Goal: Find specific page/section: Find specific page/section

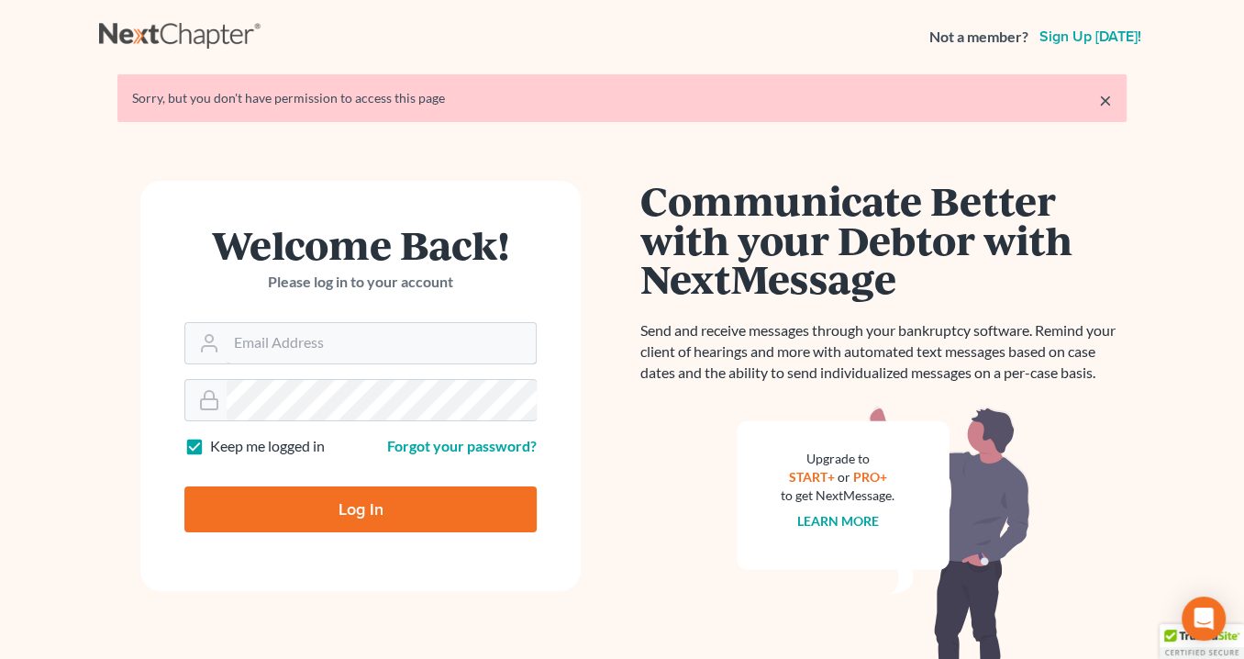
type input "info@saedilawgroup.com"
click at [386, 504] on input "Log In" at bounding box center [360, 509] width 352 height 46
type input "Thinking..."
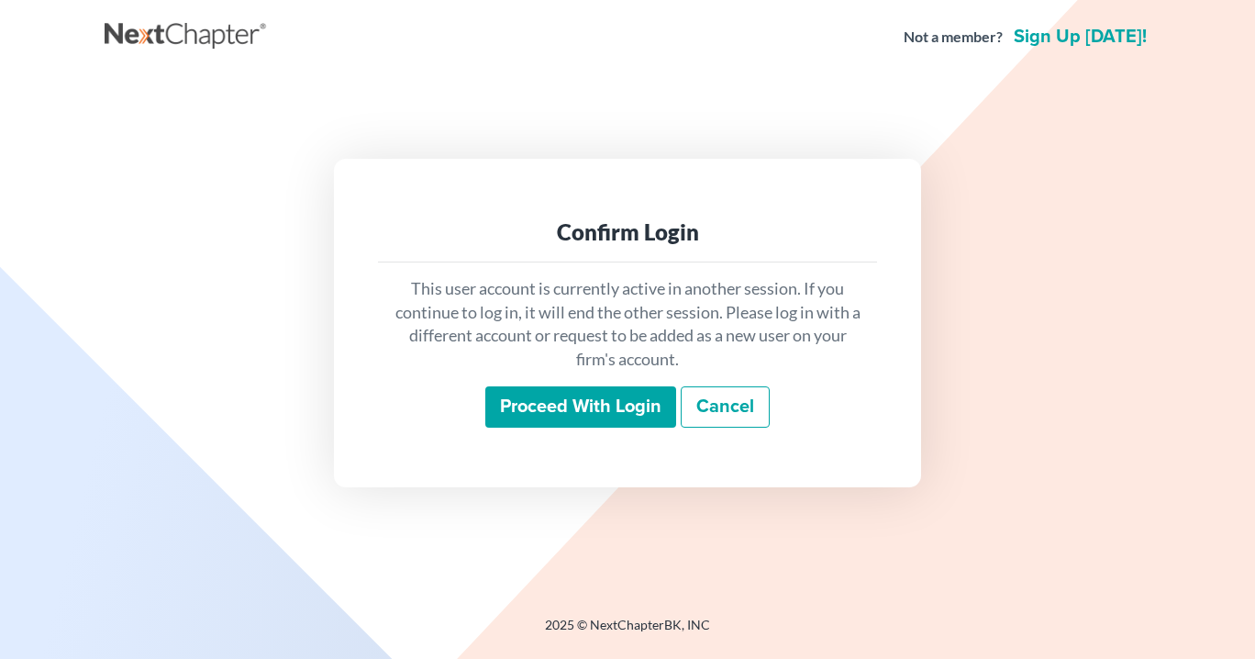
click at [572, 413] on input "Proceed with login" at bounding box center [580, 407] width 191 height 42
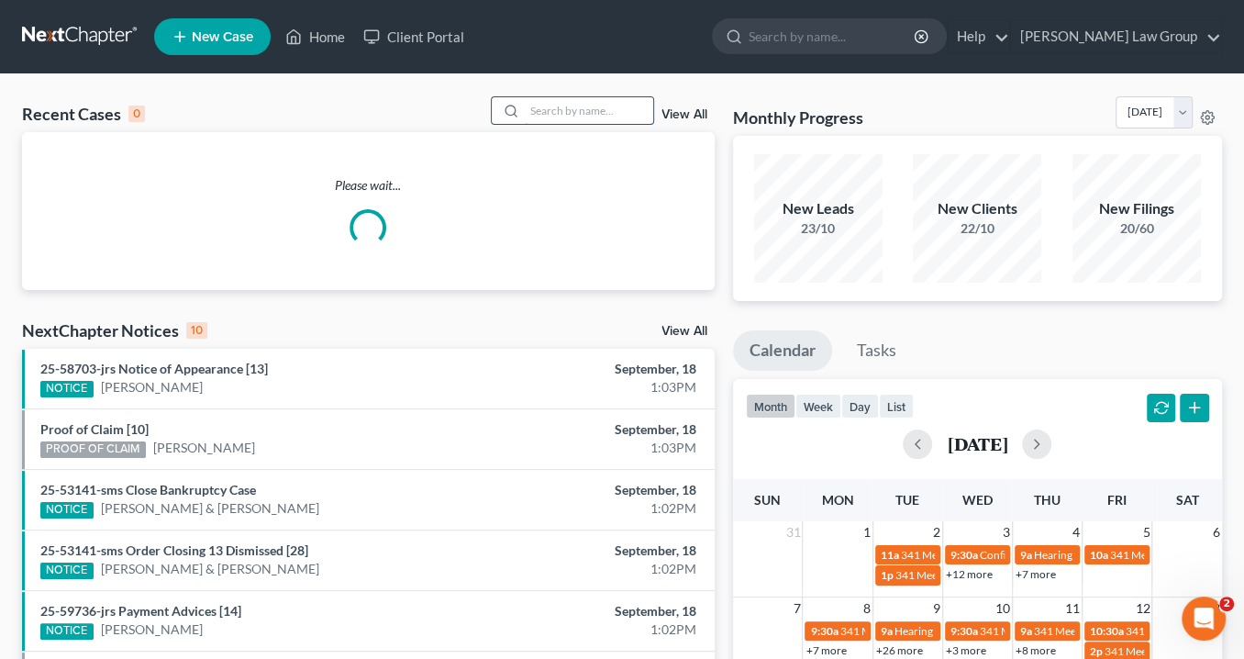
click at [558, 109] on input "search" at bounding box center [589, 110] width 128 height 27
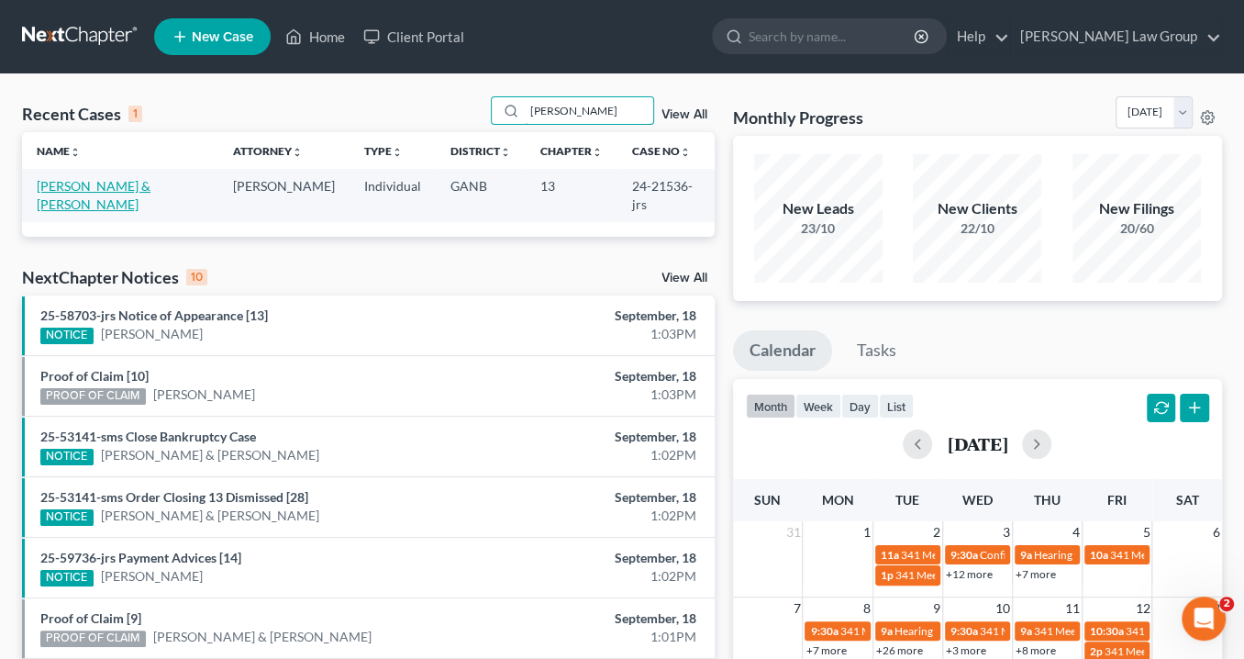
type input "[PERSON_NAME]"
click at [101, 184] on link "[PERSON_NAME] & [PERSON_NAME]" at bounding box center [94, 195] width 114 height 34
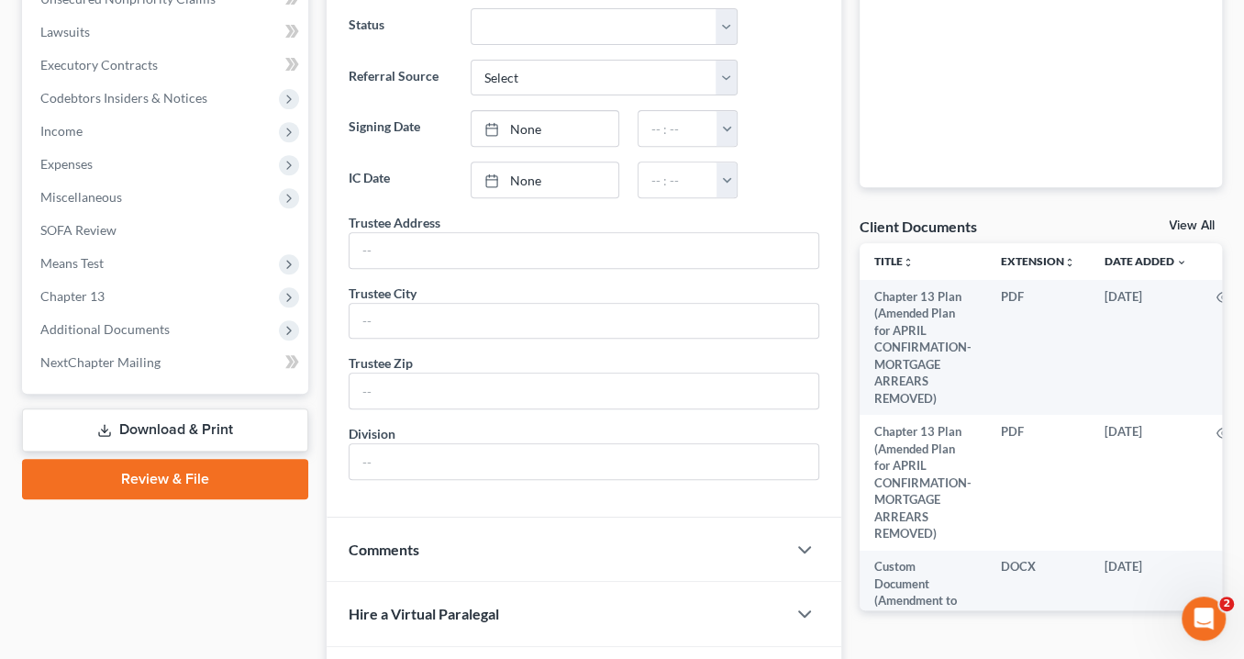
scroll to position [514, 0]
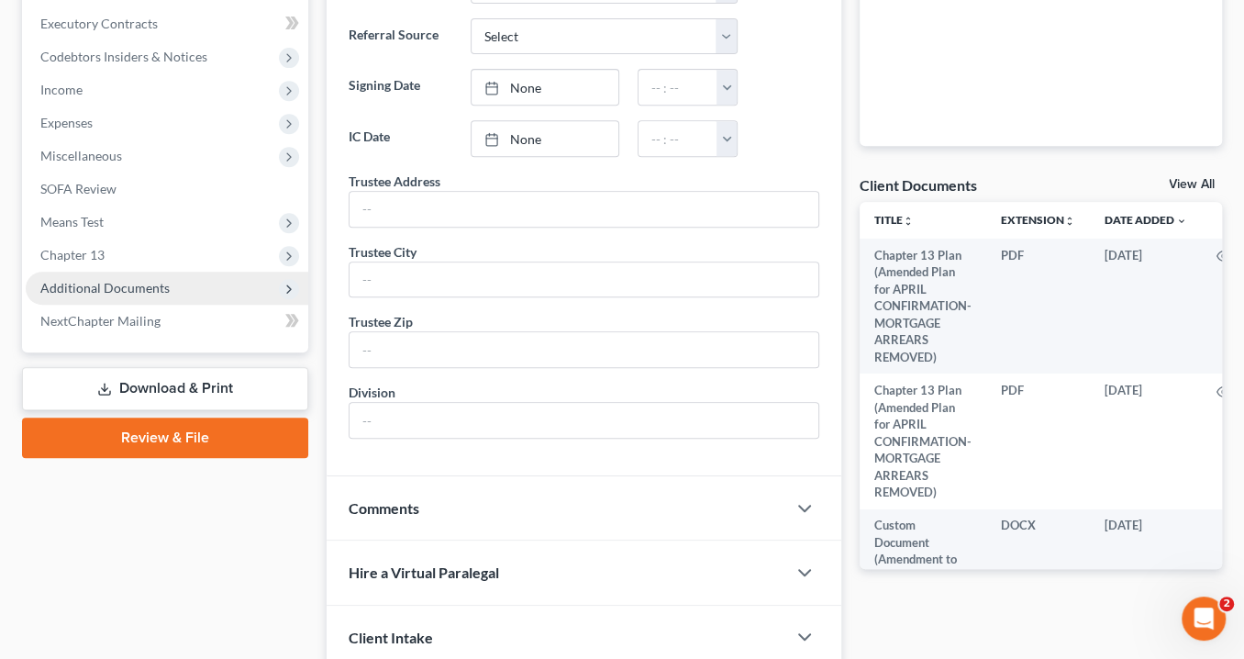
click at [139, 289] on span "Additional Documents" at bounding box center [104, 288] width 129 height 16
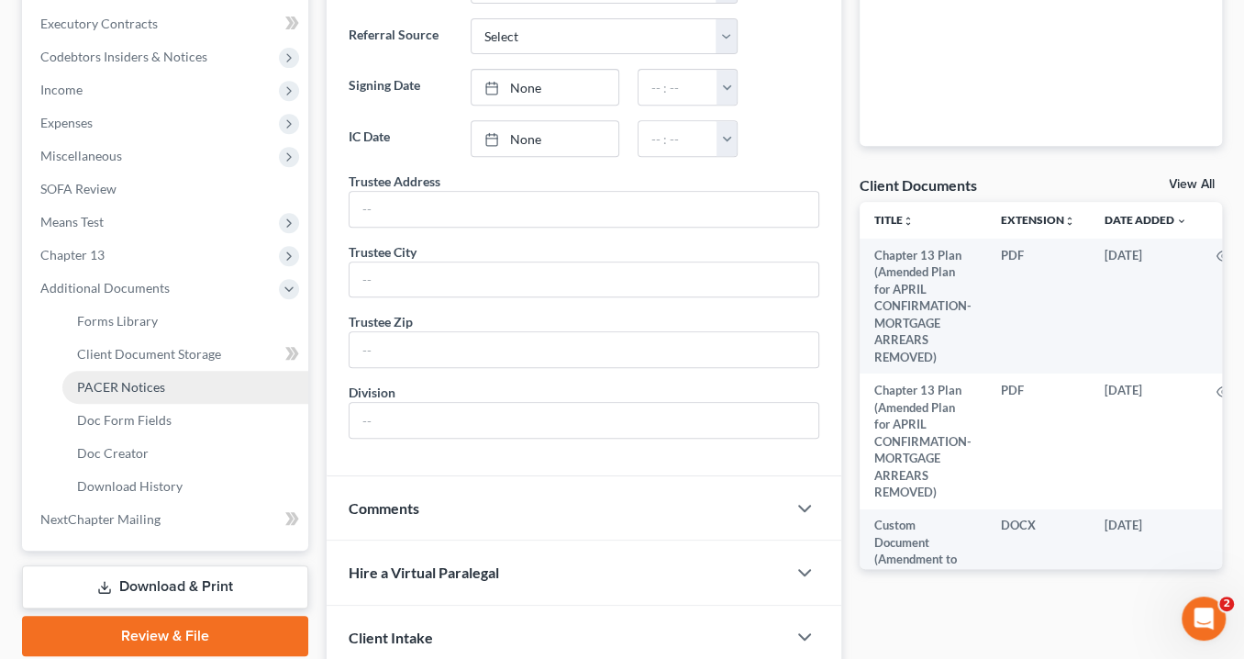
click at [157, 395] on link "PACER Notices" at bounding box center [185, 387] width 246 height 33
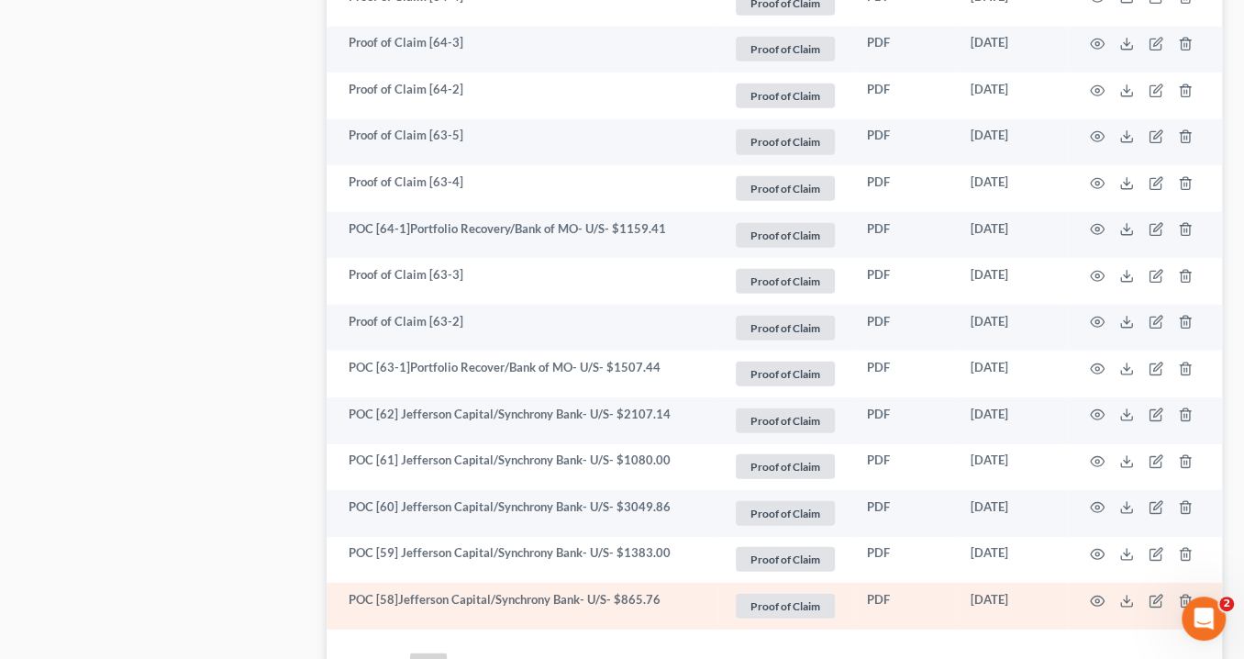
scroll to position [3499, 0]
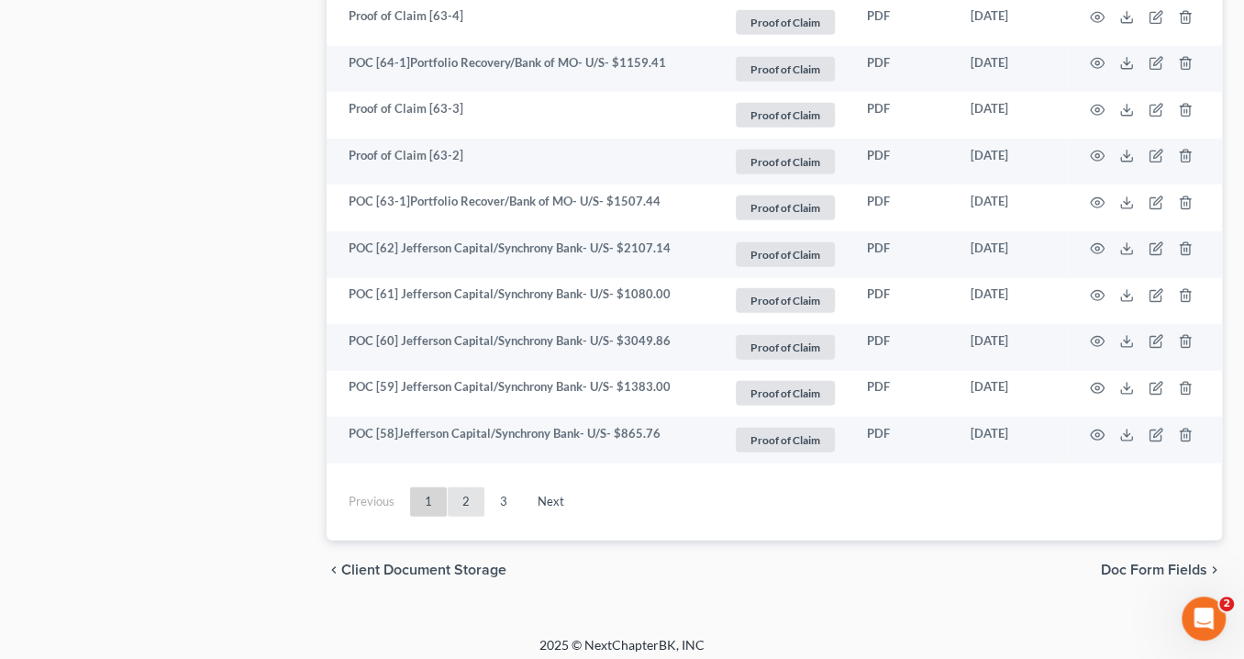
click at [471, 492] on link "2" at bounding box center [466, 501] width 37 height 29
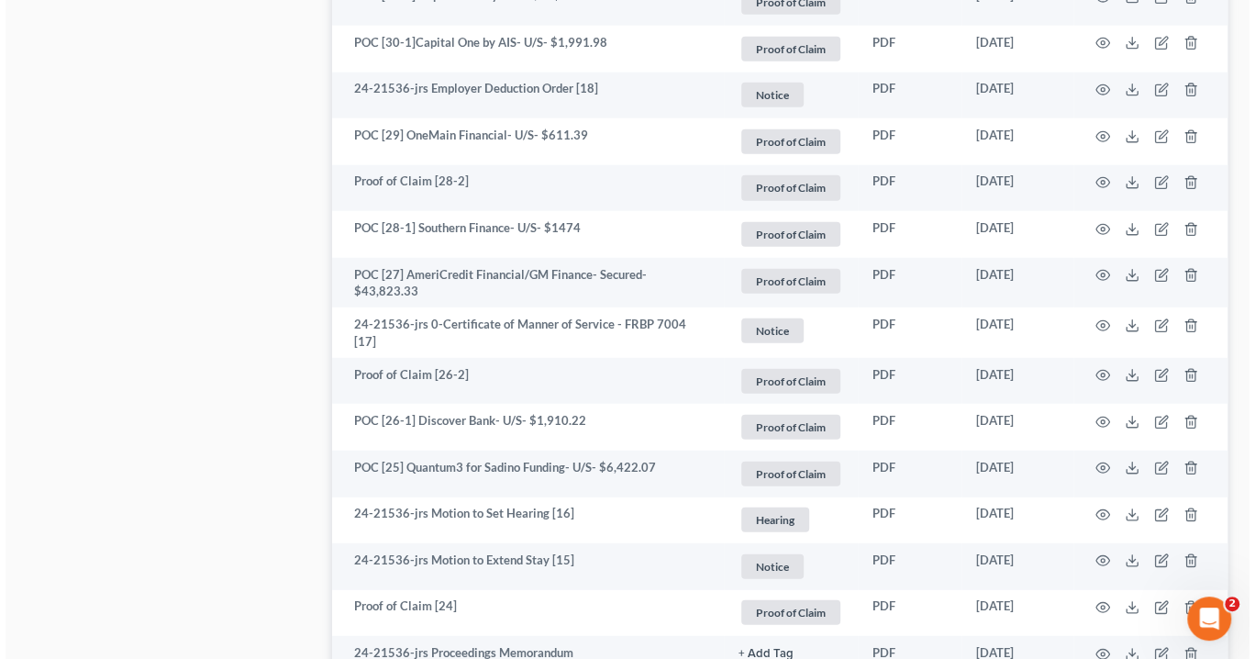
scroll to position [3120, 0]
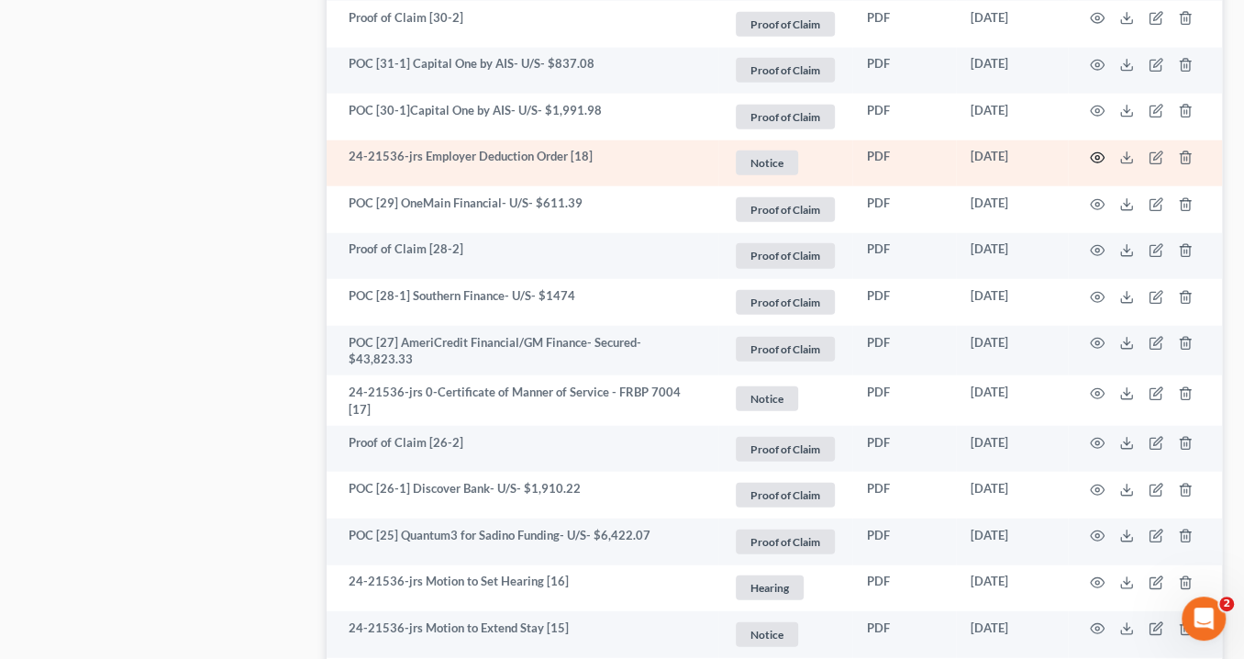
click at [1093, 150] on icon "button" at bounding box center [1097, 157] width 15 height 15
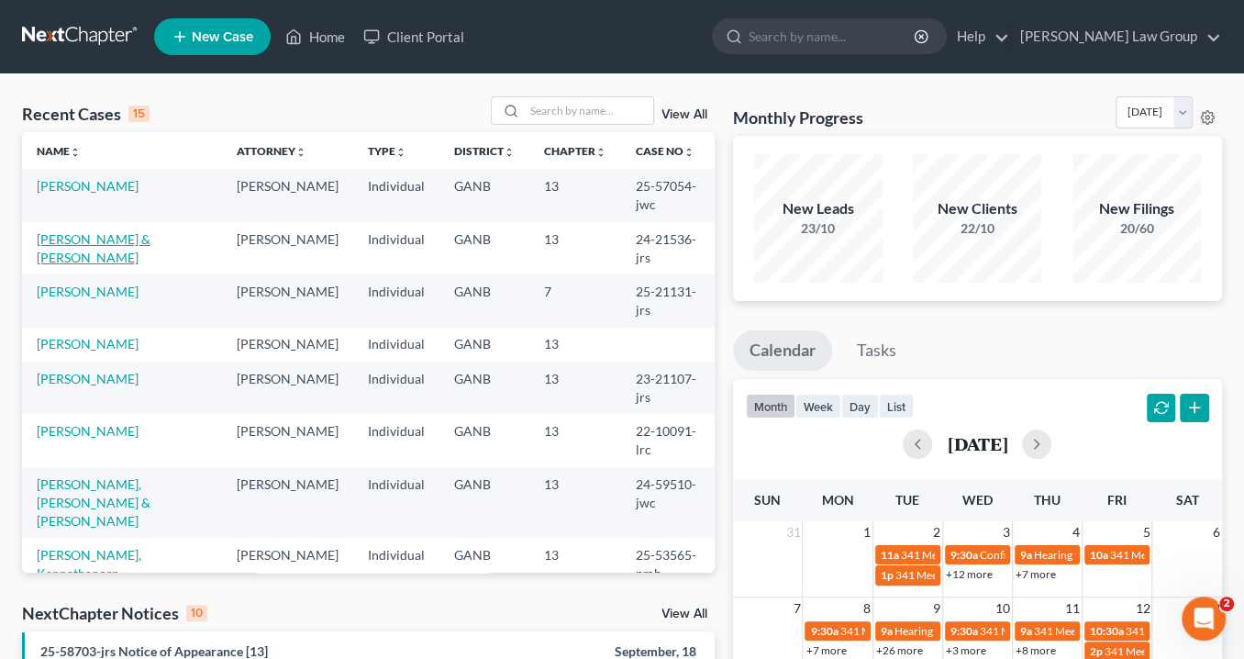
click at [112, 231] on link "[PERSON_NAME] & [PERSON_NAME]" at bounding box center [94, 248] width 114 height 34
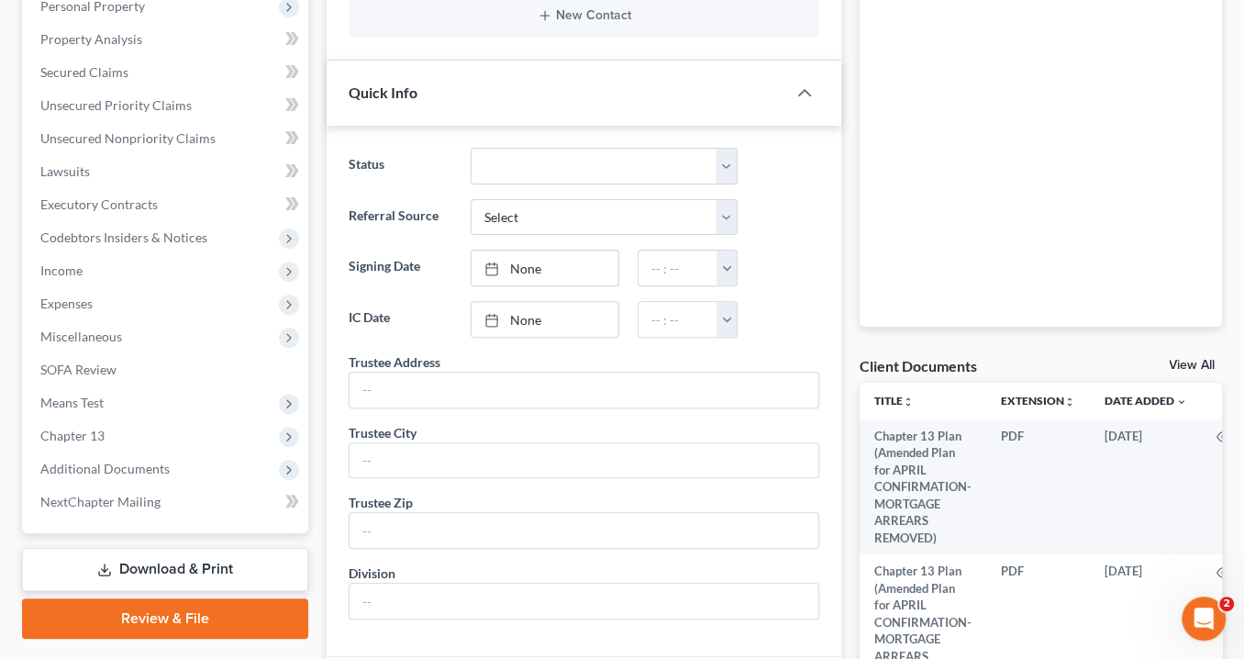
scroll to position [440, 0]
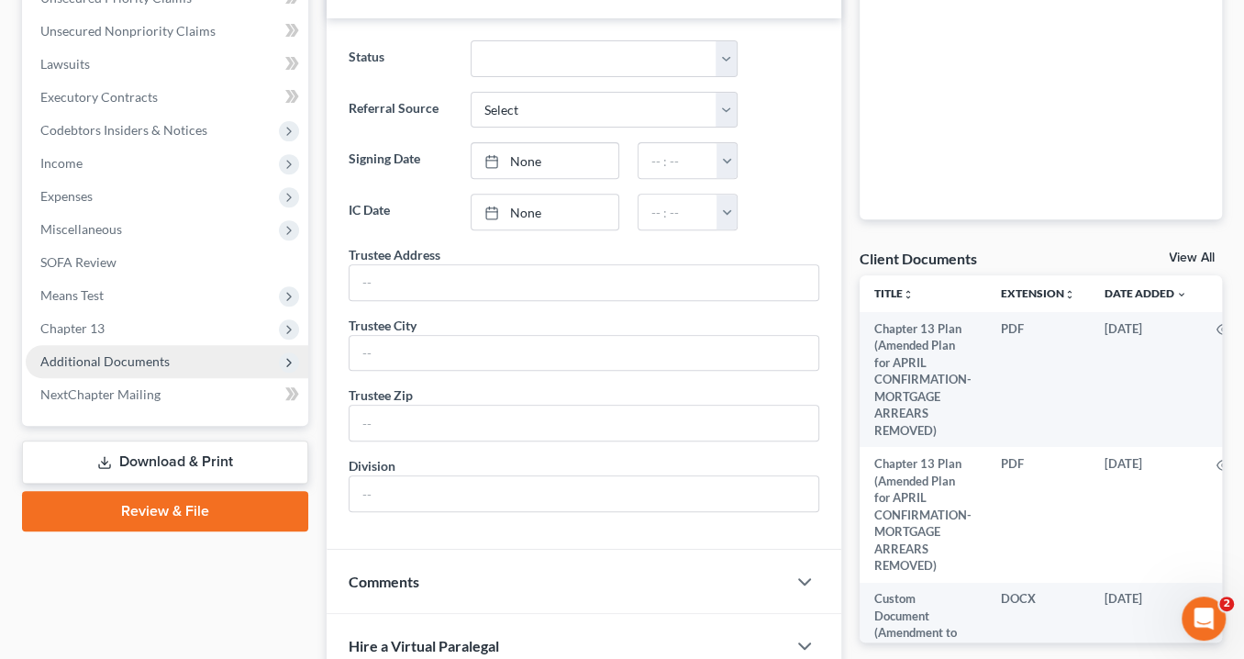
click at [136, 354] on span "Additional Documents" at bounding box center [104, 361] width 129 height 16
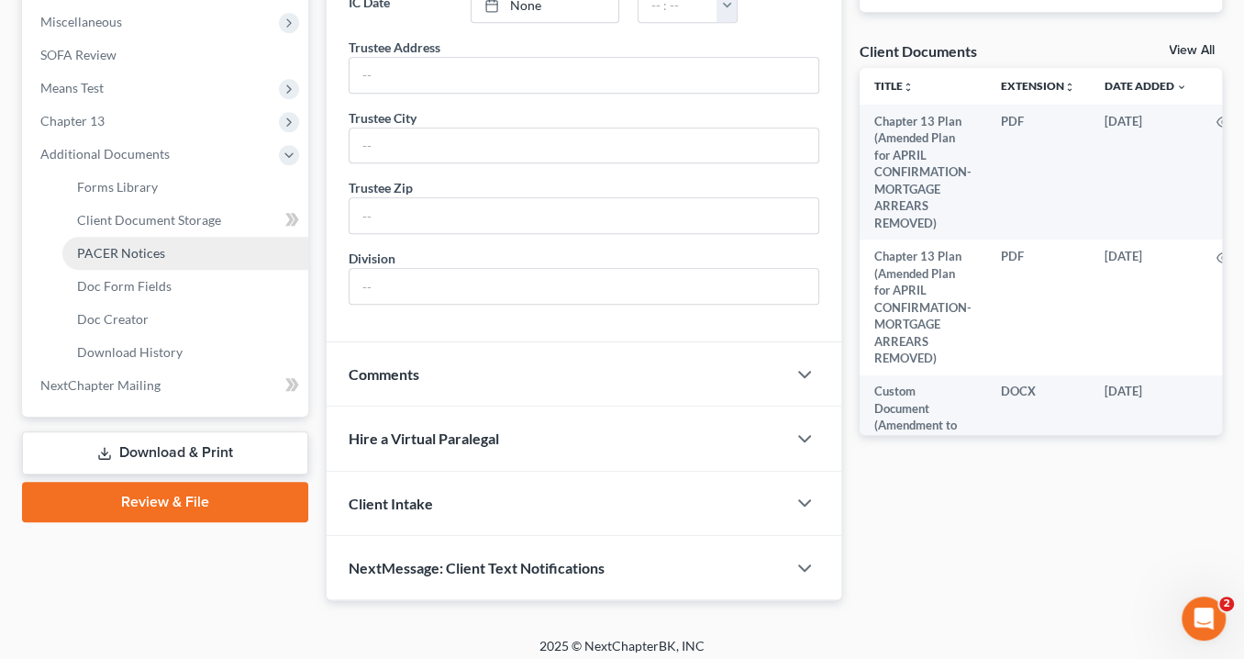
click at [118, 250] on span "PACER Notices" at bounding box center [121, 253] width 88 height 16
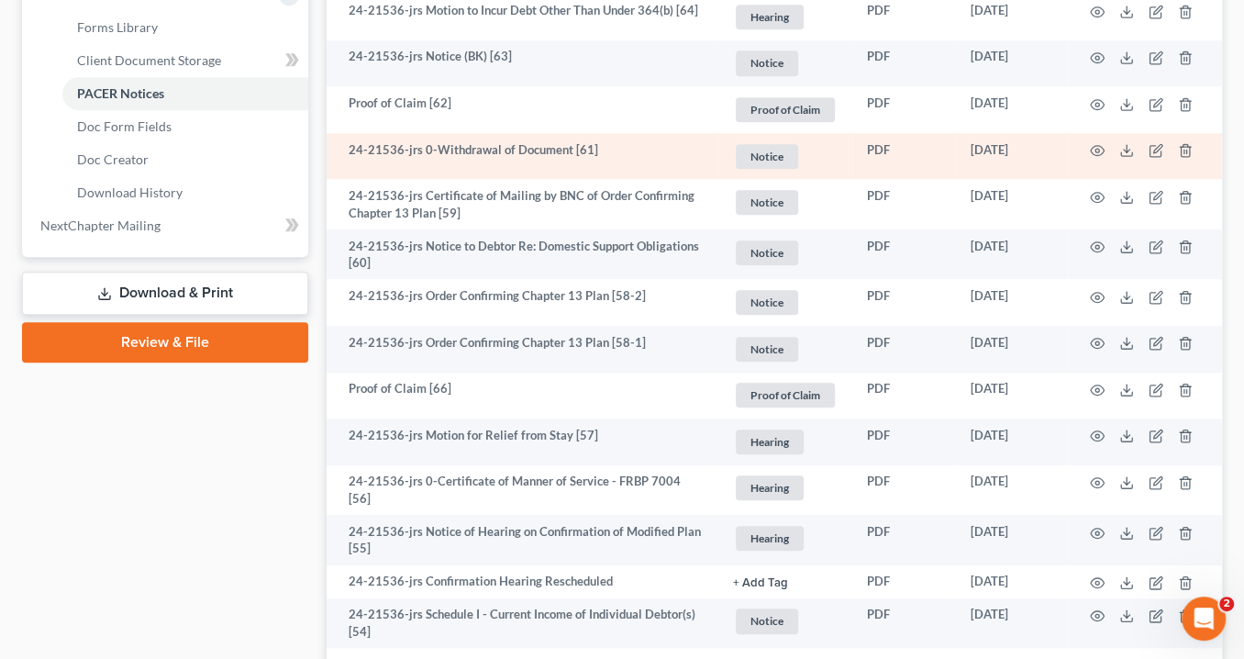
scroll to position [881, 0]
